Goal: Task Accomplishment & Management: Manage account settings

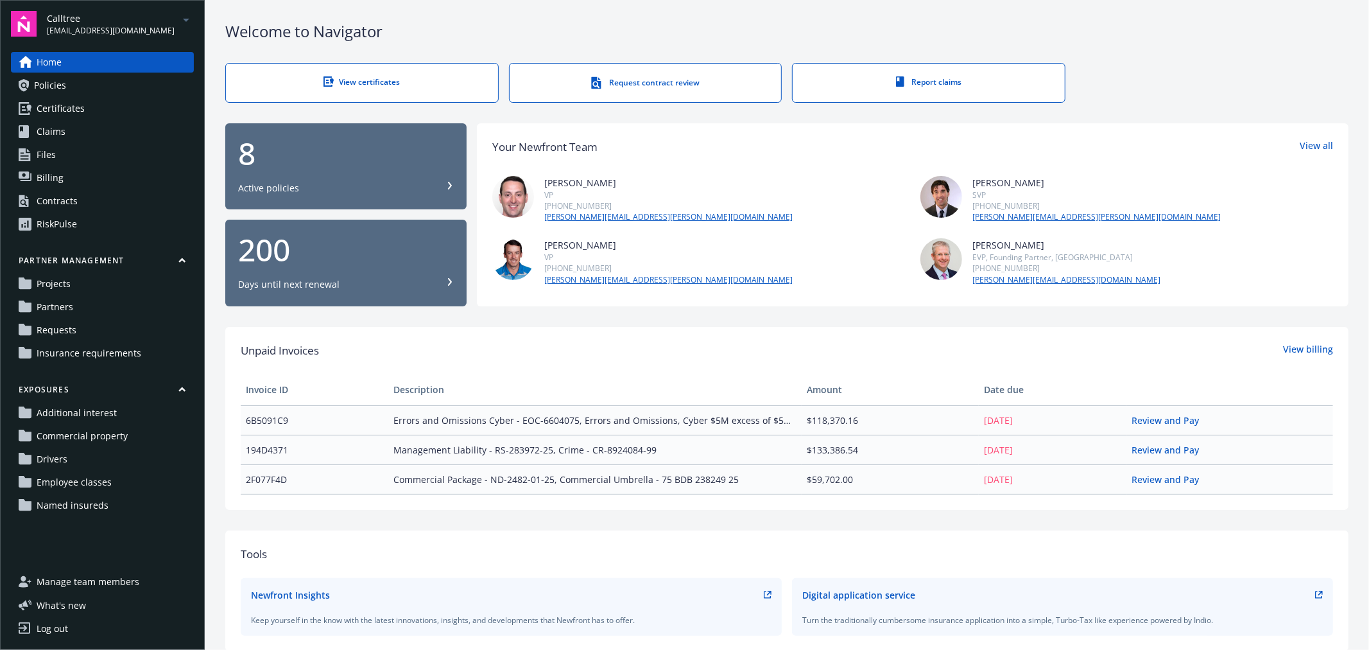
click at [64, 195] on div "Contracts" at bounding box center [57, 201] width 41 height 21
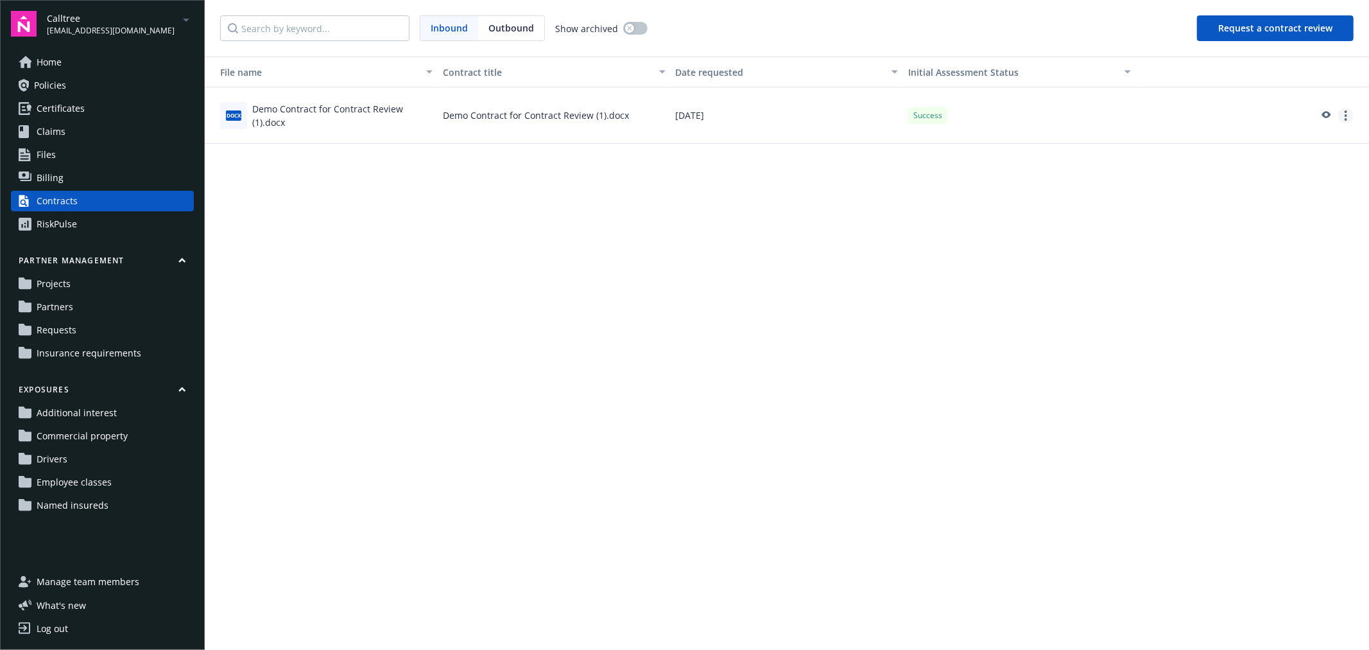
click at [1349, 113] on link "more" at bounding box center [1346, 115] width 15 height 15
click at [1251, 194] on link "Archive assessment" at bounding box center [1275, 193] width 157 height 26
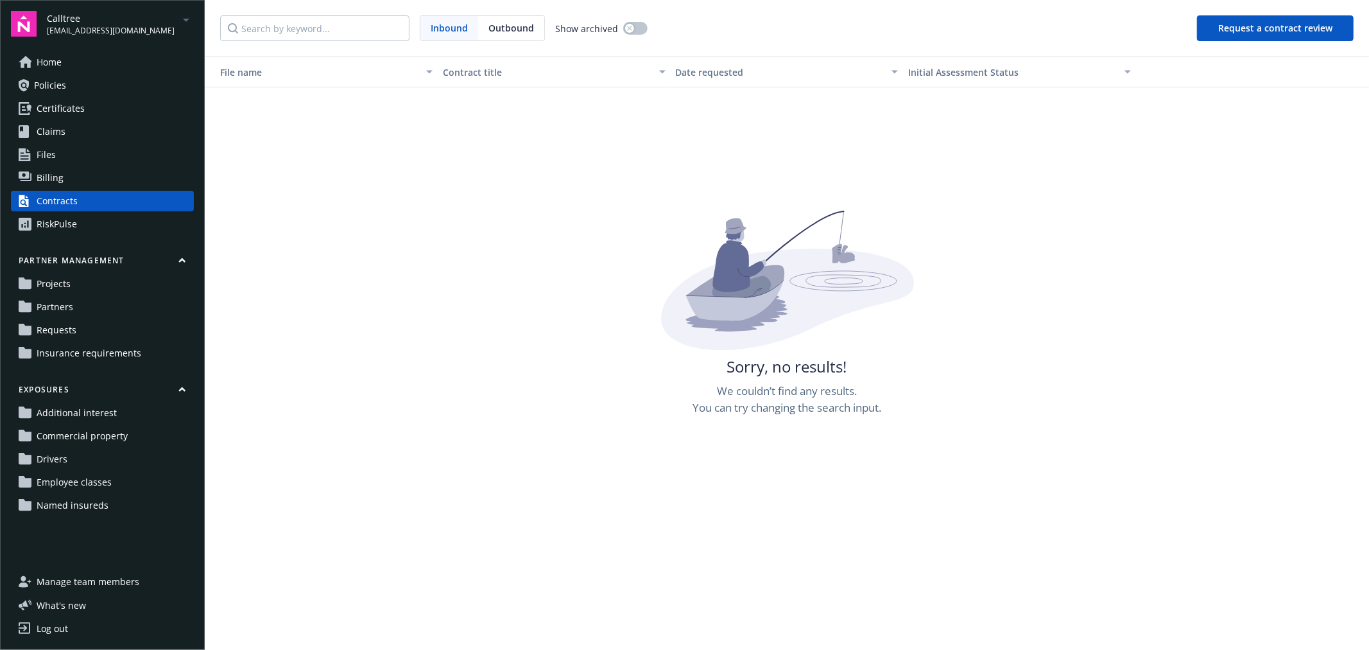
click at [30, 62] on icon at bounding box center [26, 62] width 14 height 12
